Goal: Task Accomplishment & Management: Manage account settings

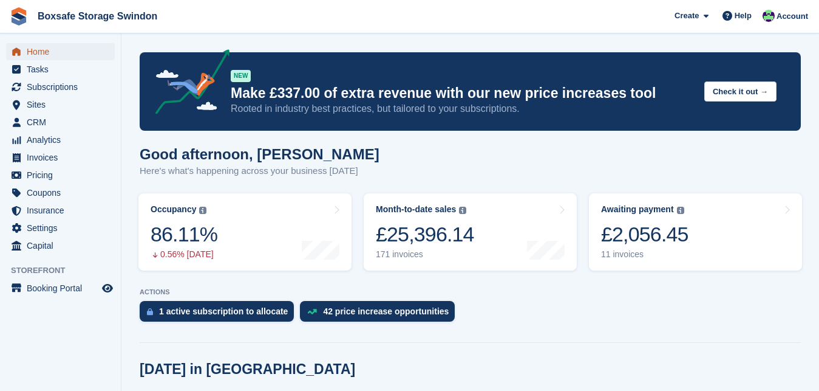
click at [61, 47] on span "Home" at bounding box center [63, 51] width 73 height 17
click at [604, 245] on div "£2,056.45" at bounding box center [644, 234] width 87 height 25
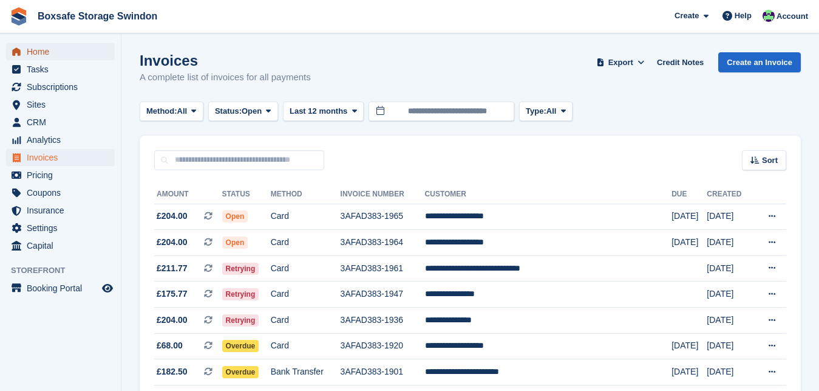
click at [67, 46] on span "Home" at bounding box center [63, 51] width 73 height 17
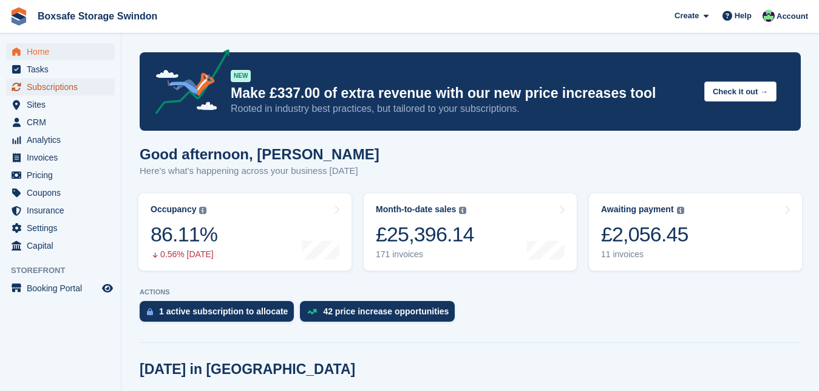
click at [70, 94] on span "Subscriptions" at bounding box center [63, 86] width 73 height 17
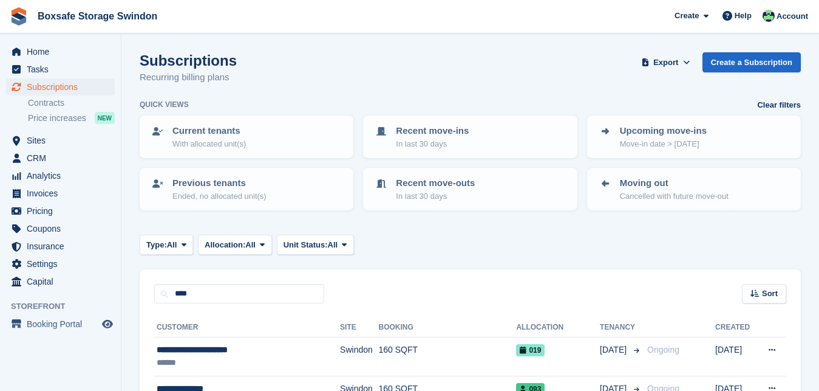
type input "****"
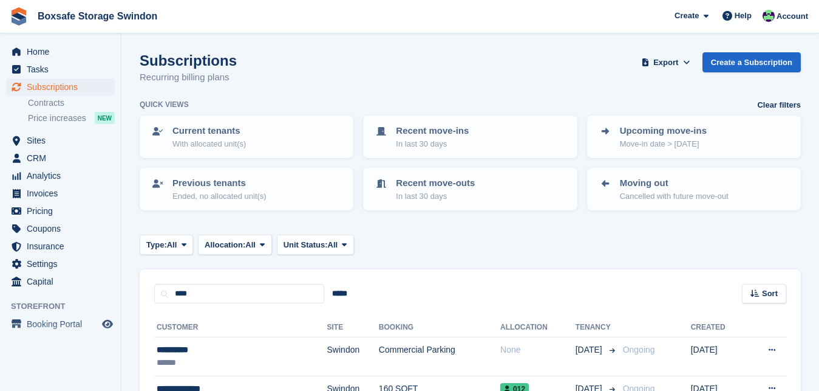
click at [141, 323] on div "**********" at bounding box center [471, 363] width 662 height 120
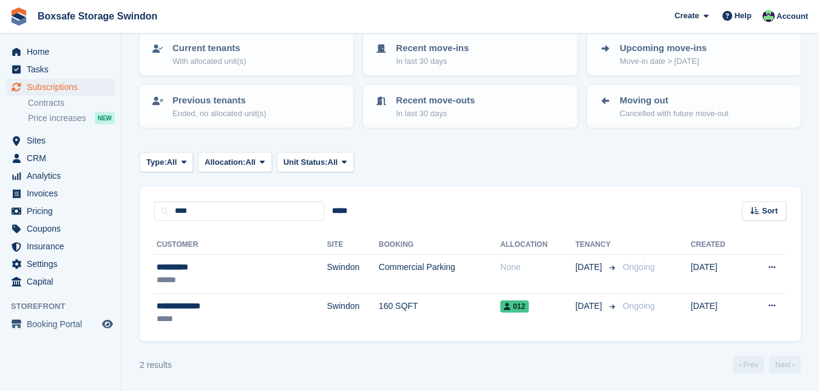
scroll to position [84, 0]
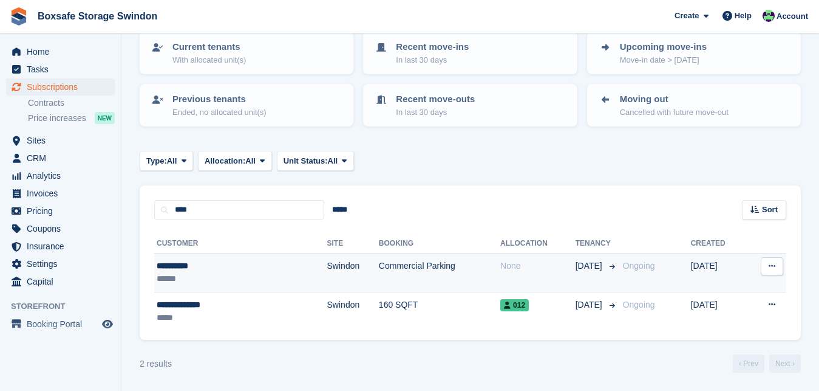
click at [181, 266] on div "**********" at bounding box center [210, 265] width 106 height 13
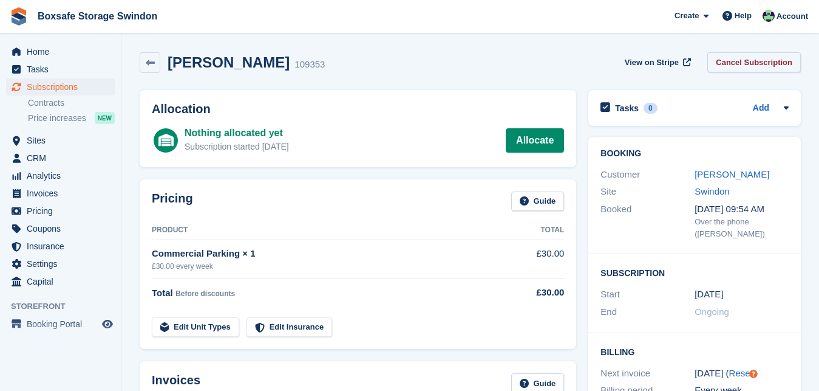
click at [762, 60] on link "Cancel Subscription" at bounding box center [755, 62] width 94 height 20
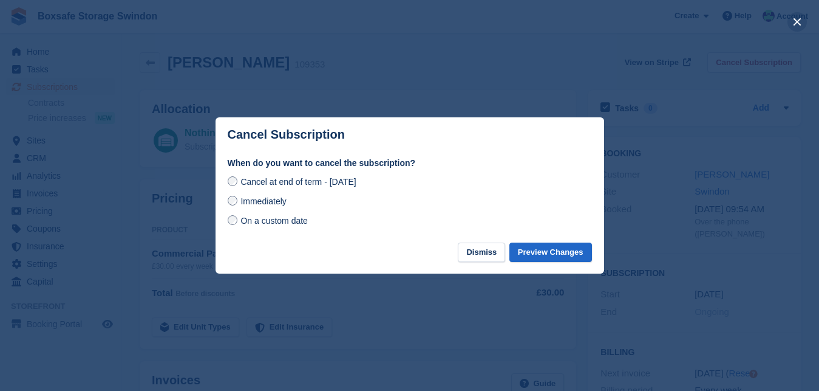
click at [798, 16] on button "close" at bounding box center [797, 21] width 19 height 19
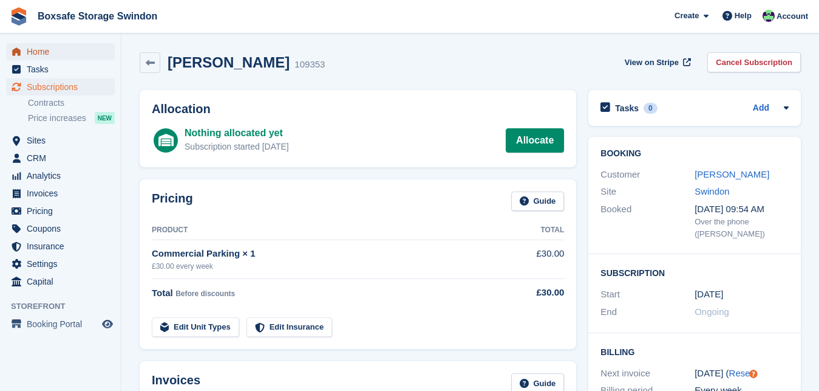
click at [63, 52] on span "Home" at bounding box center [63, 51] width 73 height 17
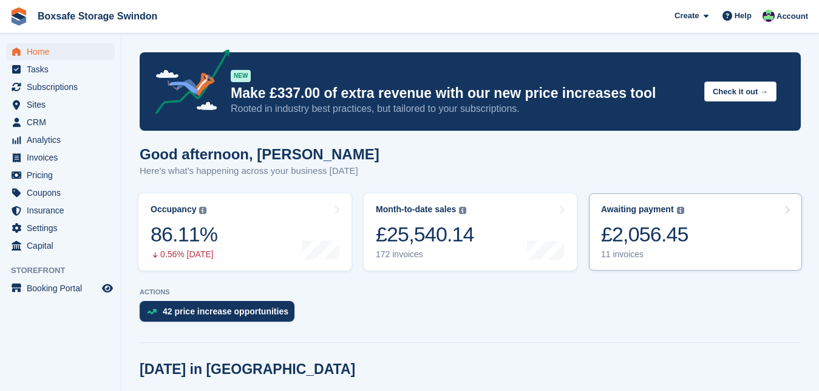
click at [633, 228] on div "£2,056.45" at bounding box center [644, 234] width 87 height 25
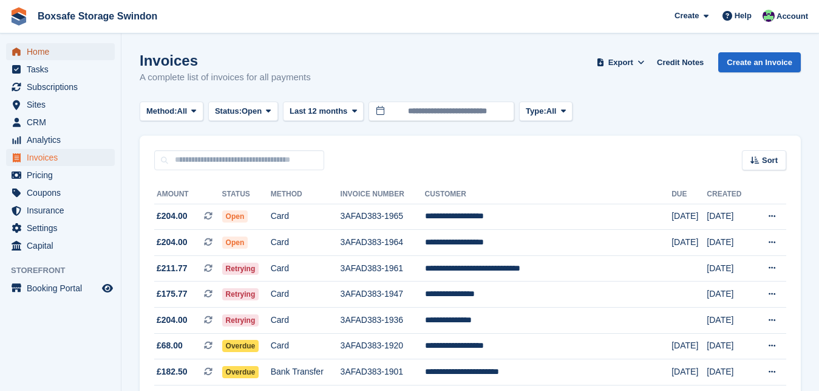
click at [36, 52] on span "Home" at bounding box center [63, 51] width 73 height 17
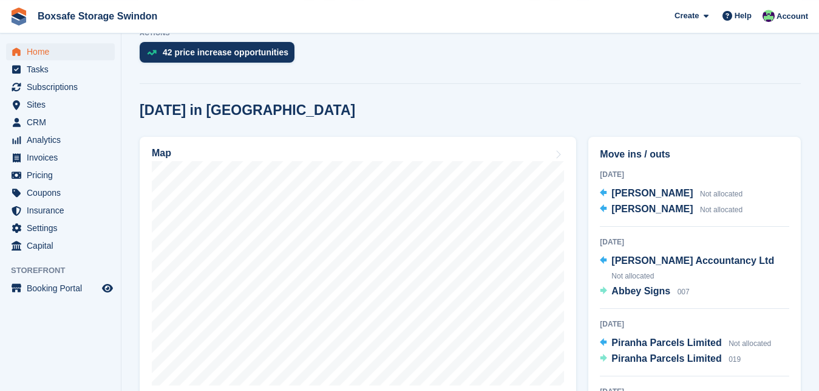
scroll to position [291, 0]
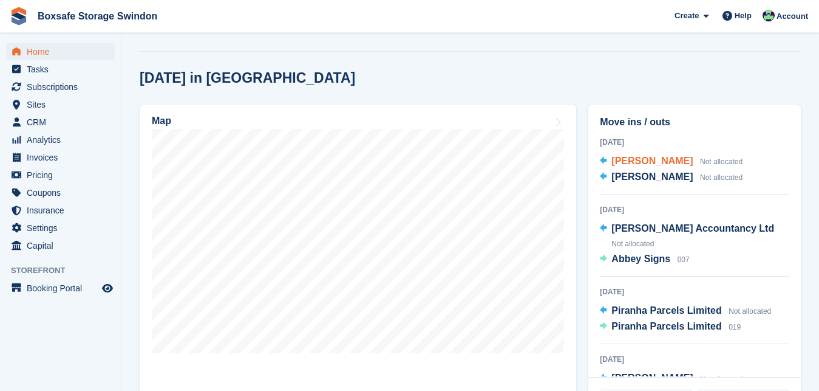
click at [634, 162] on span "[PERSON_NAME]" at bounding box center [652, 161] width 81 height 10
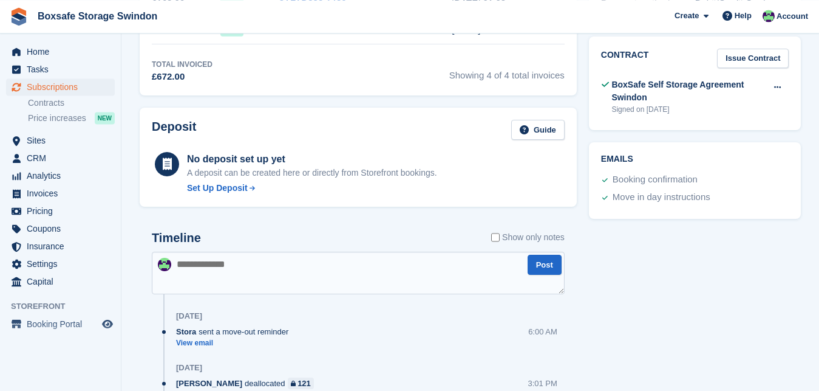
scroll to position [21, 0]
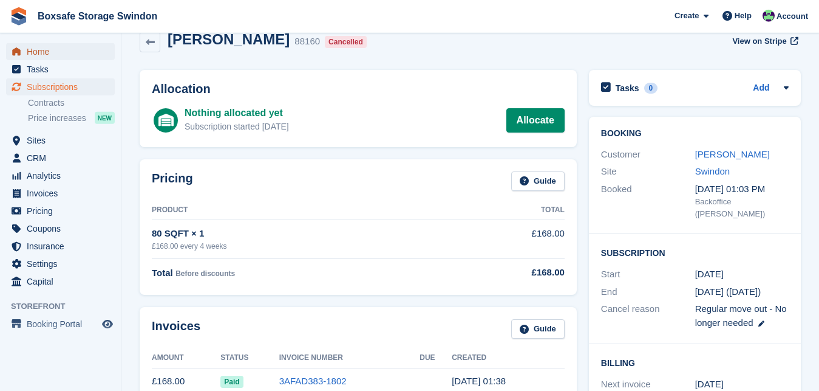
click at [54, 50] on span "Home" at bounding box center [63, 51] width 73 height 17
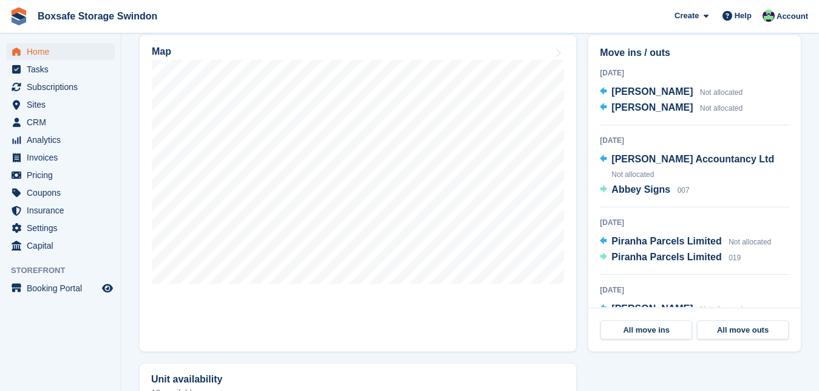
scroll to position [366, 0]
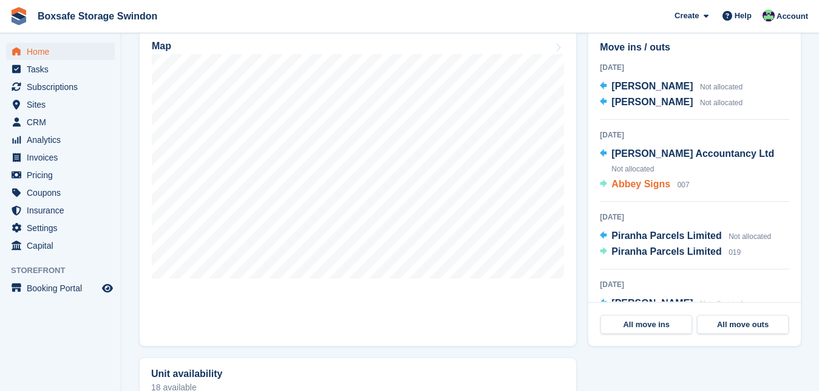
click at [630, 188] on span "Abbey Signs" at bounding box center [641, 184] width 59 height 10
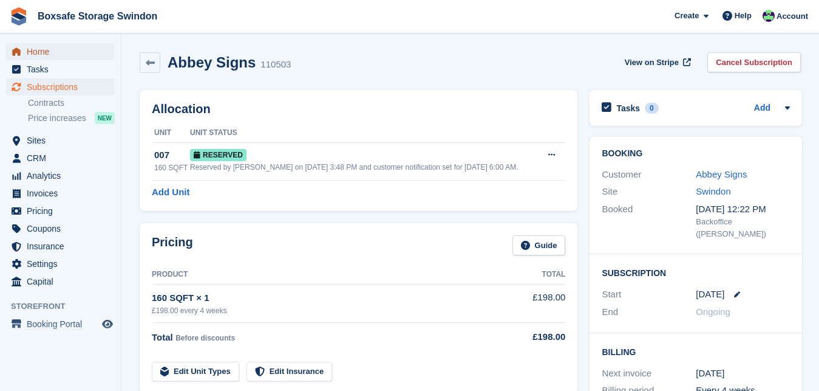
click at [56, 58] on span "Home" at bounding box center [63, 51] width 73 height 17
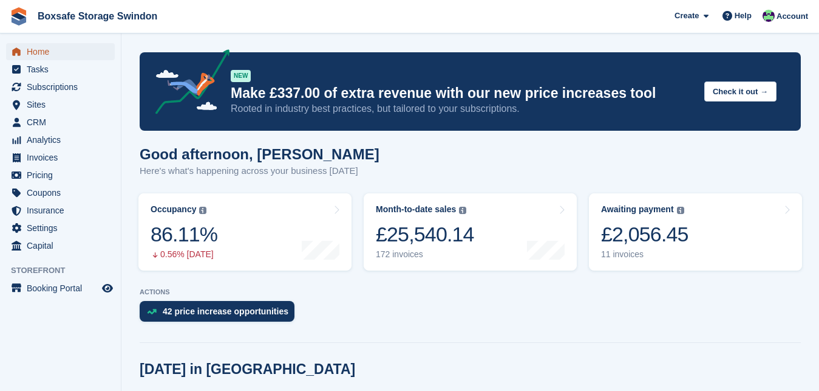
click at [53, 50] on span "Home" at bounding box center [63, 51] width 73 height 17
click at [81, 57] on span "Home" at bounding box center [63, 51] width 73 height 17
click at [54, 55] on span "Home" at bounding box center [63, 51] width 73 height 17
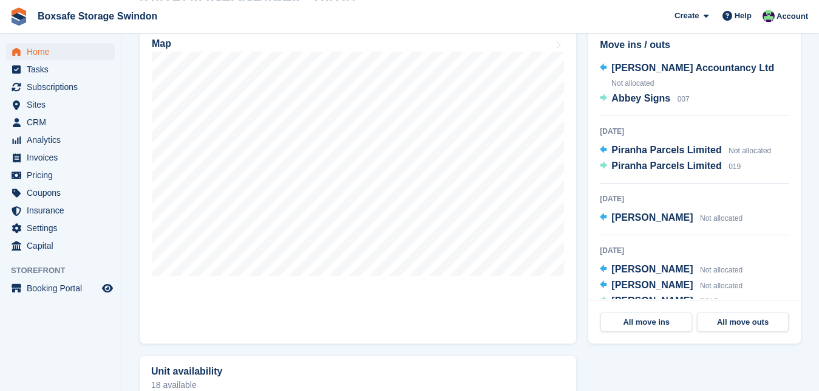
scroll to position [103, 0]
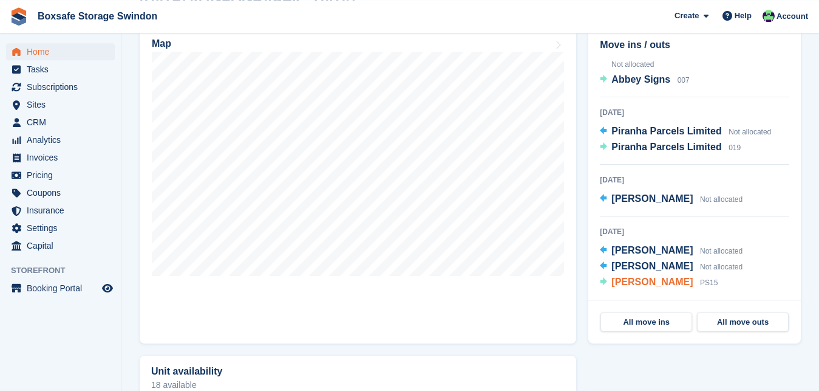
click at [648, 287] on span "[PERSON_NAME]" at bounding box center [652, 281] width 81 height 10
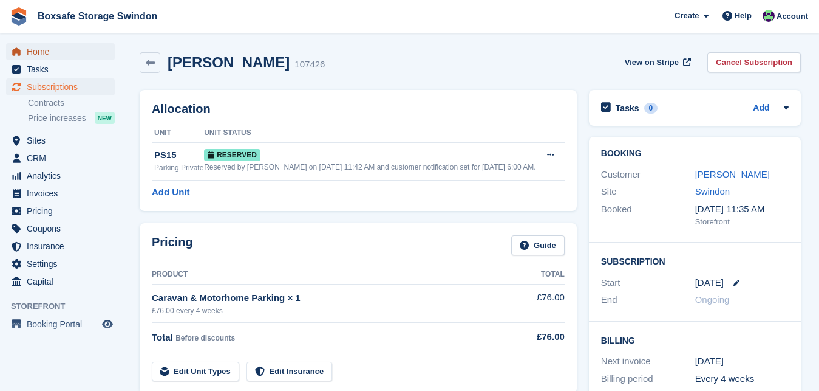
click at [29, 56] on span "Home" at bounding box center [63, 51] width 73 height 17
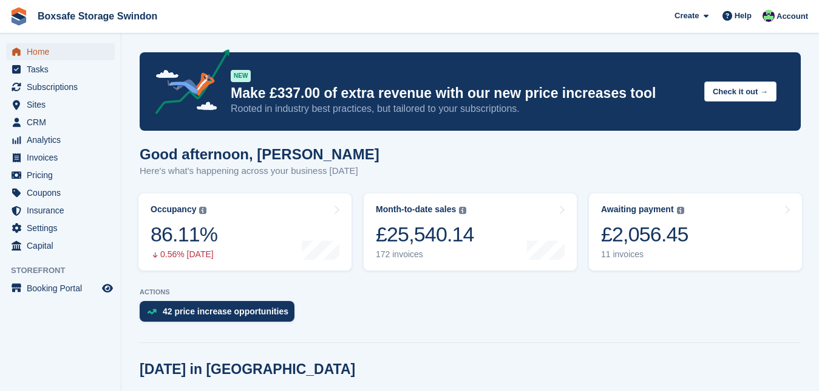
click at [72, 56] on span "Home" at bounding box center [63, 51] width 73 height 17
click at [50, 53] on span "Home" at bounding box center [63, 51] width 73 height 17
click at [55, 53] on span "Home" at bounding box center [63, 51] width 73 height 17
click at [61, 49] on span "Home" at bounding box center [63, 51] width 73 height 17
